Goal: Transaction & Acquisition: Purchase product/service

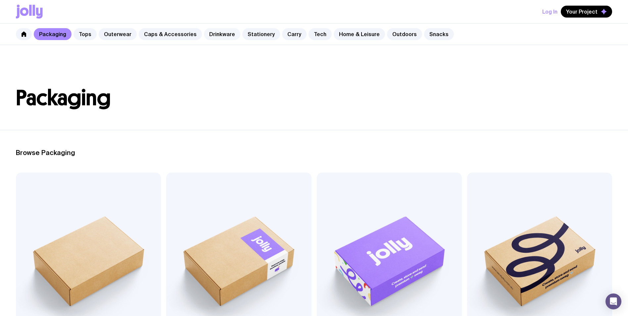
click at [217, 32] on link "Drinkware" at bounding box center [222, 34] width 36 height 12
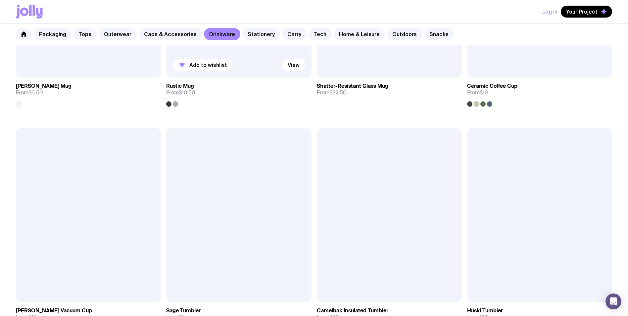
scroll to position [314, 0]
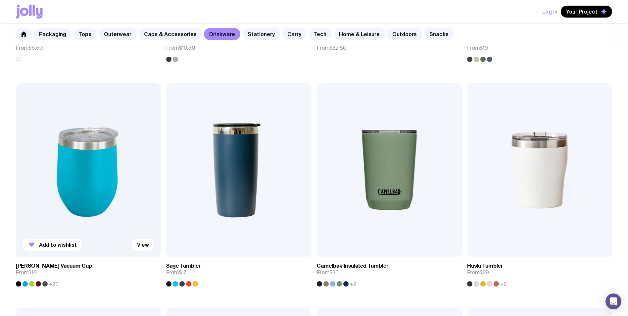
click at [98, 182] on img at bounding box center [88, 170] width 145 height 174
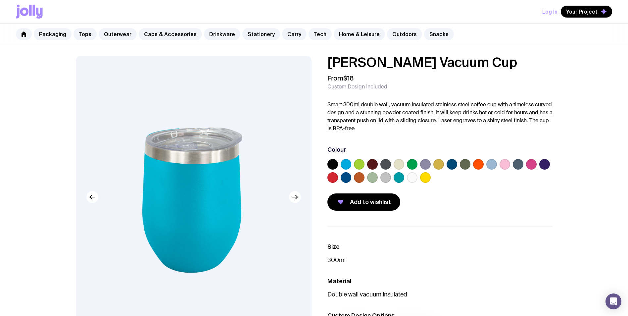
click at [333, 163] on label at bounding box center [332, 164] width 11 height 11
click at [0, 0] on input "radio" at bounding box center [0, 0] width 0 height 0
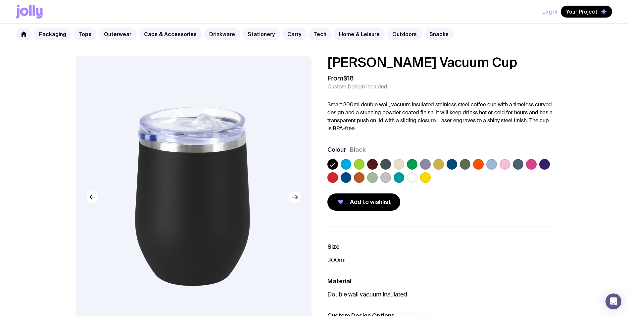
click at [343, 176] on label at bounding box center [346, 177] width 11 height 11
click at [0, 0] on input "radio" at bounding box center [0, 0] width 0 height 0
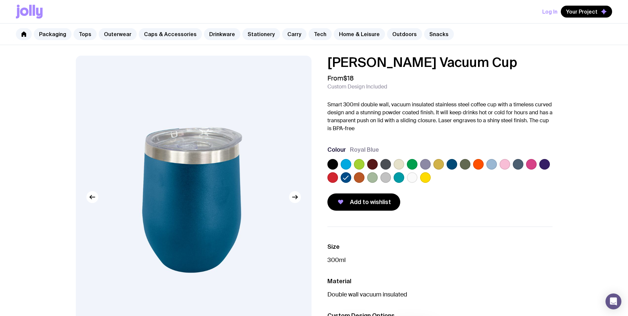
click at [334, 169] on label at bounding box center [332, 164] width 11 height 11
click at [0, 0] on input "radio" at bounding box center [0, 0] width 0 height 0
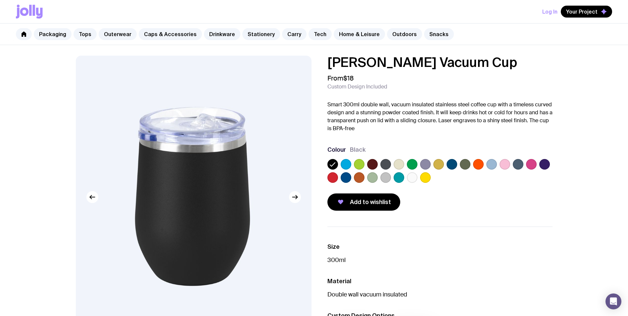
click at [334, 169] on label at bounding box center [332, 164] width 11 height 11
click at [0, 0] on input "radio" at bounding box center [0, 0] width 0 height 0
click at [249, 37] on link "Stationery" at bounding box center [261, 34] width 38 height 12
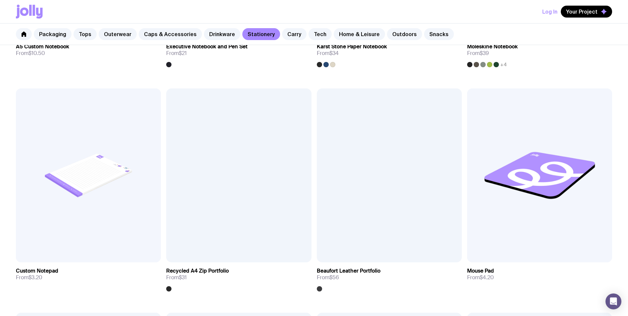
scroll to position [935, 0]
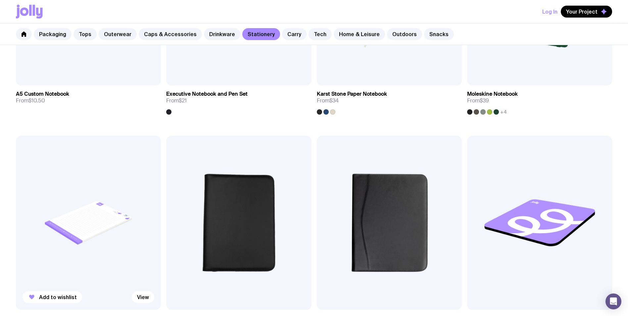
click at [97, 176] on img at bounding box center [88, 223] width 145 height 174
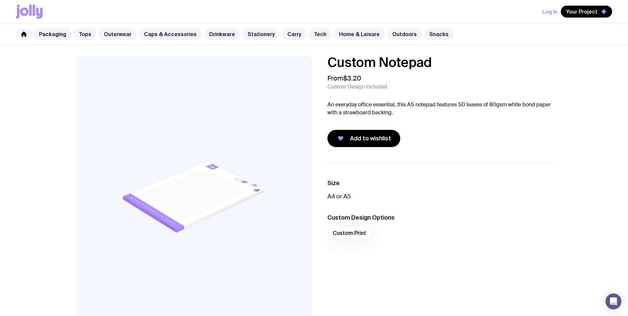
click at [306, 58] on img at bounding box center [194, 197] width 236 height 283
click at [209, 35] on link "Drinkware" at bounding box center [222, 34] width 36 height 12
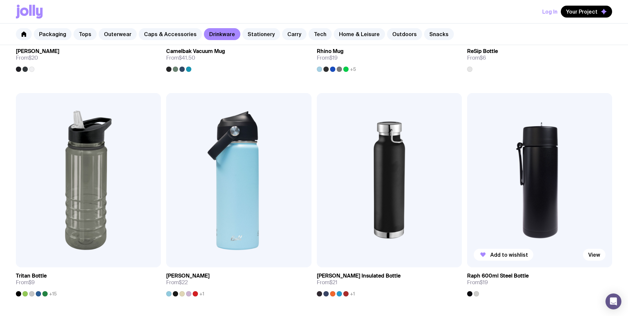
scroll to position [753, 0]
click at [498, 116] on img at bounding box center [539, 180] width 145 height 174
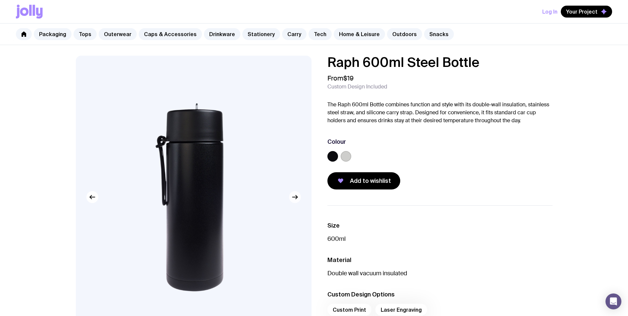
click at [293, 196] on icon "button" at bounding box center [295, 197] width 8 height 8
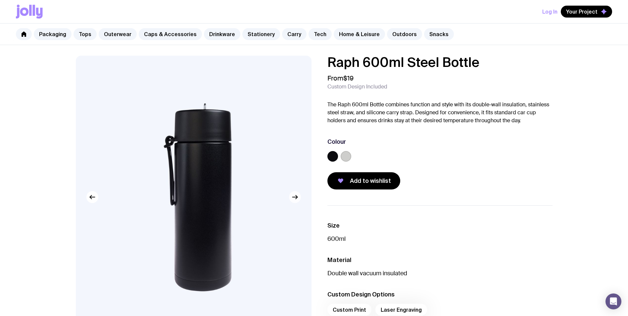
click at [294, 196] on icon "button" at bounding box center [295, 197] width 8 height 8
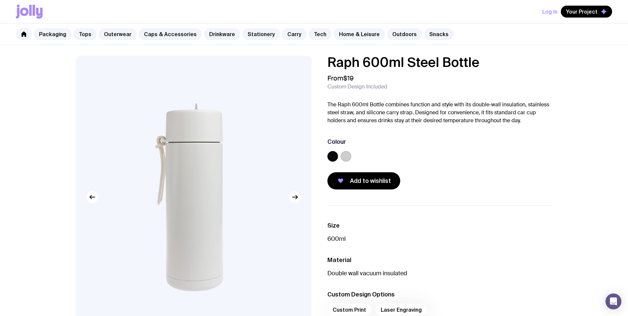
click at [294, 196] on icon "button" at bounding box center [295, 197] width 8 height 8
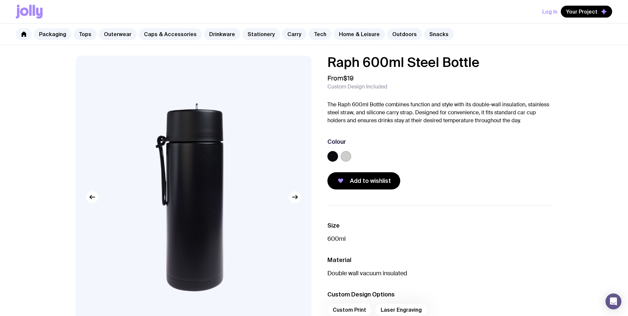
click at [329, 156] on label at bounding box center [332, 156] width 11 height 11
click at [0, 0] on input "radio" at bounding box center [0, 0] width 0 height 0
click at [347, 159] on label at bounding box center [346, 156] width 11 height 11
click at [0, 0] on input "radio" at bounding box center [0, 0] width 0 height 0
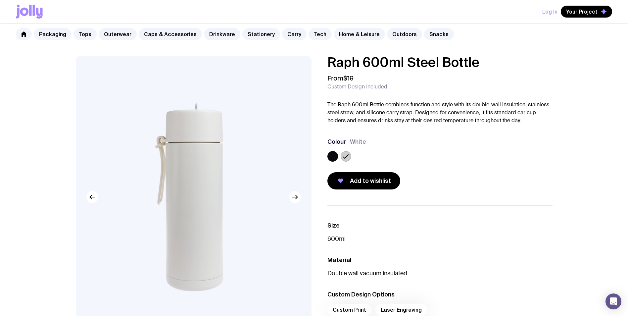
scroll to position [1, 0]
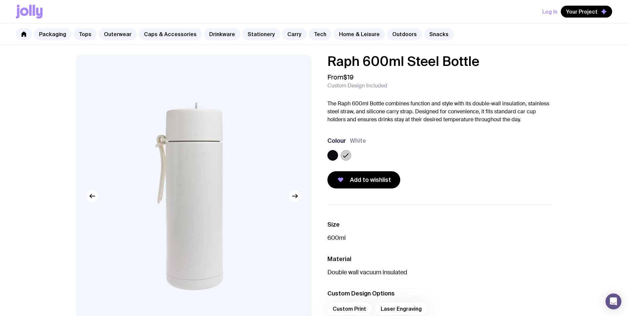
click at [342, 7] on div "Log In Your Project" at bounding box center [314, 11] width 596 height 23
click at [430, 38] on link "Snacks" at bounding box center [439, 34] width 30 height 12
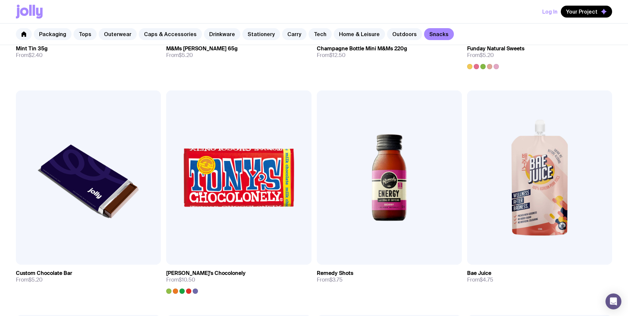
scroll to position [306, 0]
click at [130, 176] on img at bounding box center [88, 178] width 145 height 174
